Goal: Transaction & Acquisition: Purchase product/service

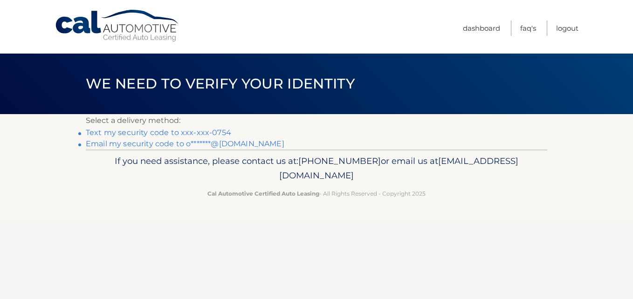
click at [143, 133] on link "Text my security code to xxx-xxx-0754" at bounding box center [158, 132] width 145 height 9
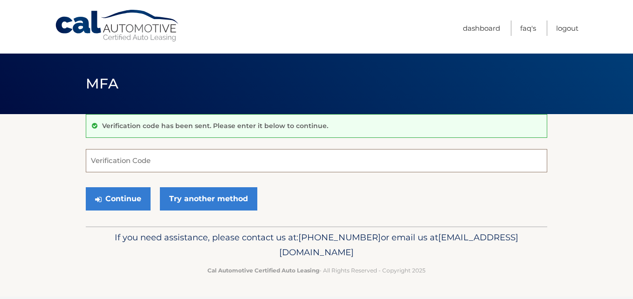
click at [152, 162] on input "Verification Code" at bounding box center [316, 160] width 461 height 23
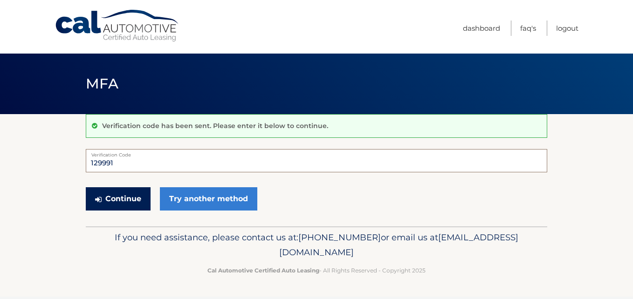
type input "129991"
click at [134, 195] on button "Continue" at bounding box center [118, 198] width 65 height 23
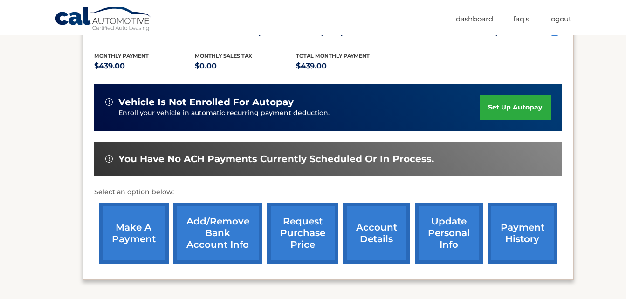
scroll to position [186, 0]
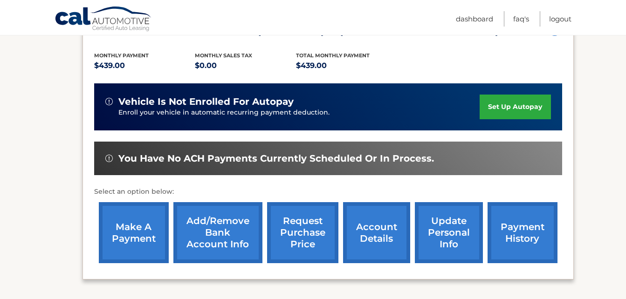
click at [127, 213] on link "make a payment" at bounding box center [134, 232] width 70 height 61
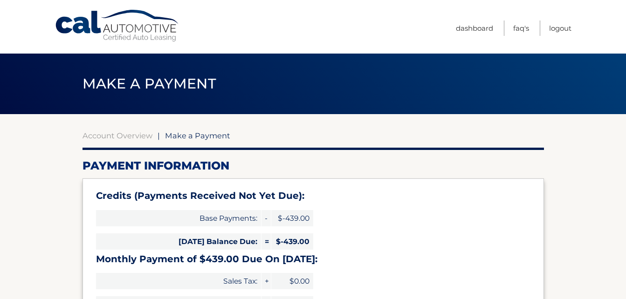
select select "YzQ4ZTgzNTYtY2Y2ZS00NDU5LTg0NzgtOWYwYmFiNjE3MmM5"
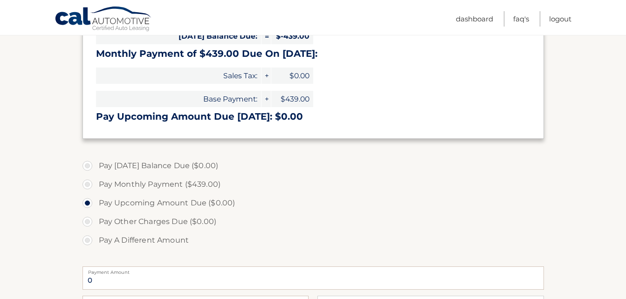
scroll to position [233, 0]
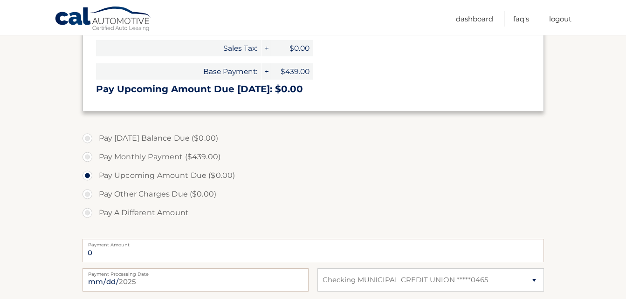
click at [150, 158] on label "Pay Monthly Payment ($439.00)" at bounding box center [312, 157] width 461 height 19
click at [96, 158] on input "Pay Monthly Payment ($439.00)" at bounding box center [90, 155] width 9 height 15
radio input "true"
type input "439.00"
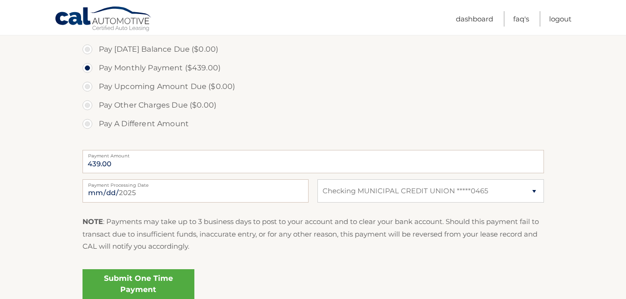
scroll to position [326, 0]
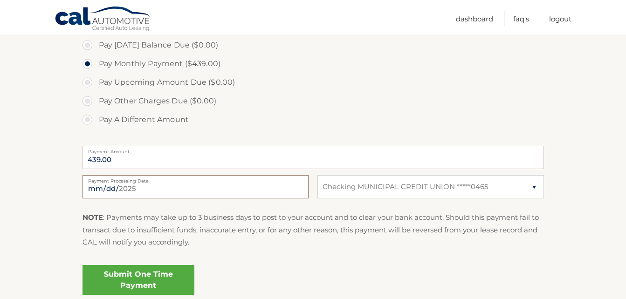
click at [145, 185] on input "2025-09-09" at bounding box center [195, 186] width 226 height 23
type input "2025-10-03"
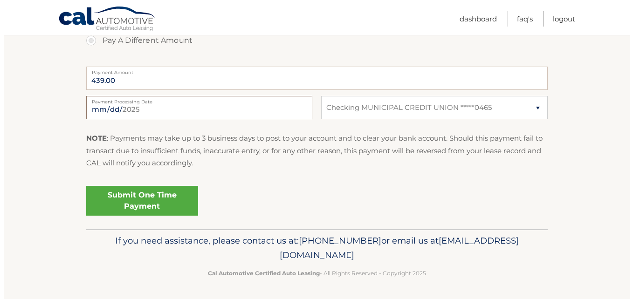
scroll to position [406, 0]
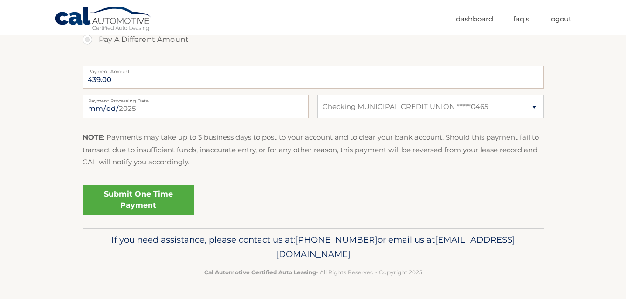
click at [162, 196] on link "Submit One Time Payment" at bounding box center [138, 200] width 112 height 30
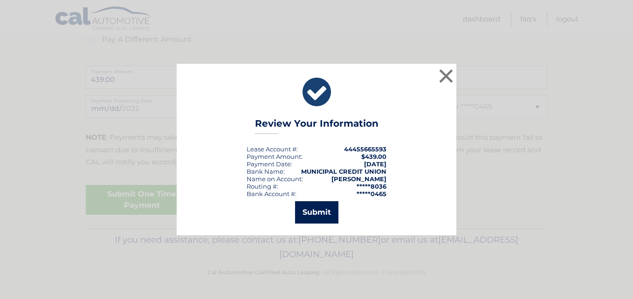
click at [315, 213] on button "Submit" at bounding box center [316, 212] width 43 height 22
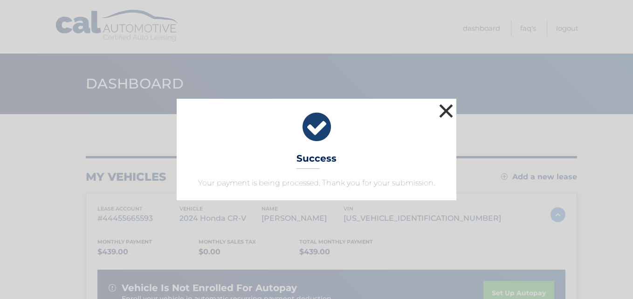
click at [444, 110] on button "×" at bounding box center [446, 111] width 19 height 19
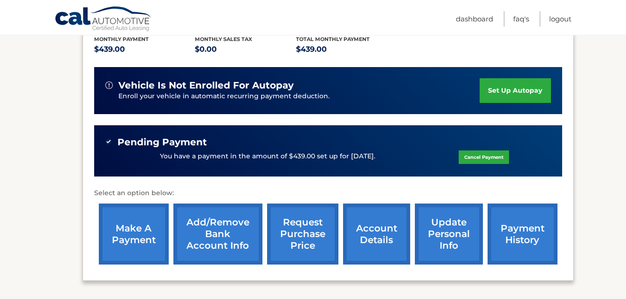
scroll to position [186, 0]
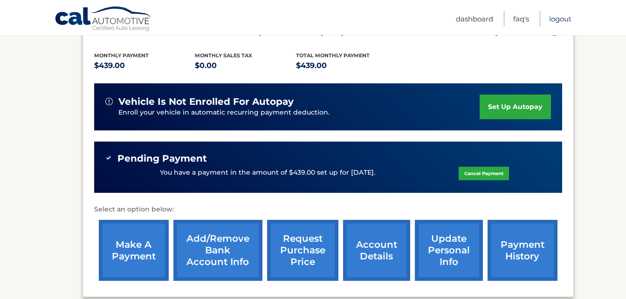
click at [566, 20] on link "Logout" at bounding box center [560, 18] width 22 height 15
